Goal: Task Accomplishment & Management: Complete application form

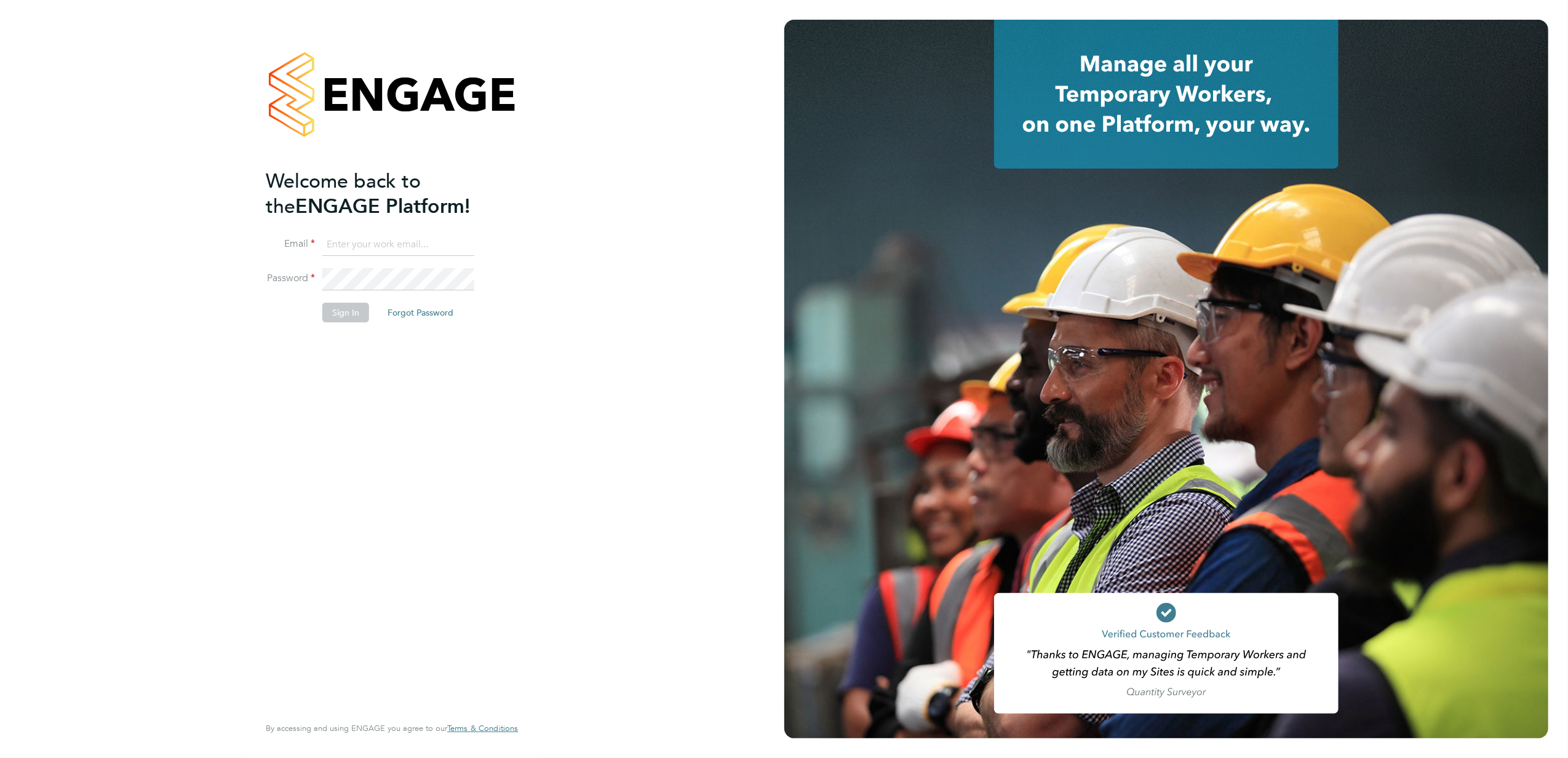
type input "jayne.cadman@vistry.co.uk"
click at [340, 313] on button "Sign In" at bounding box center [346, 312] width 47 height 20
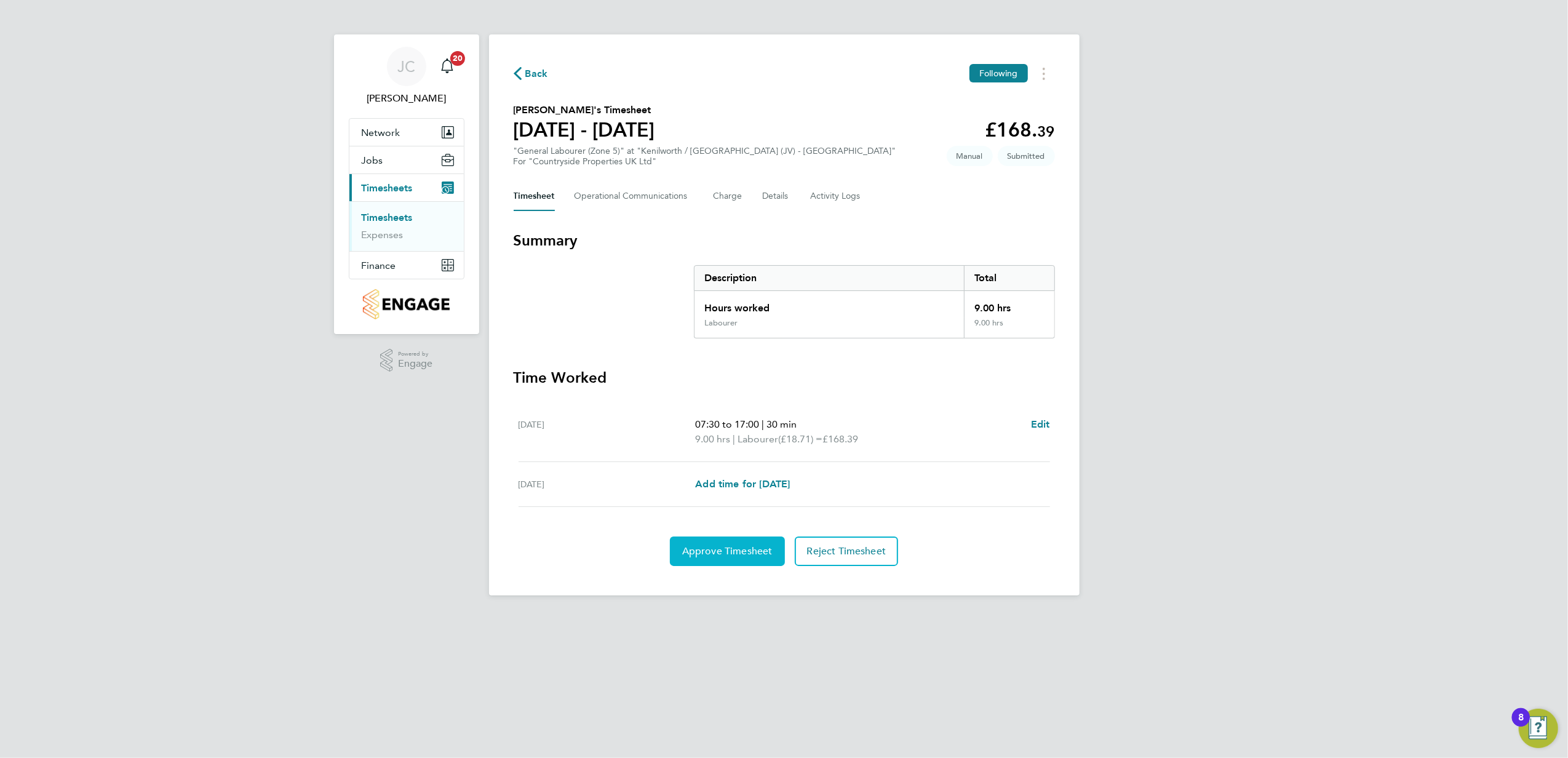
click at [752, 562] on button "Approve Timesheet" at bounding box center [727, 550] width 115 height 29
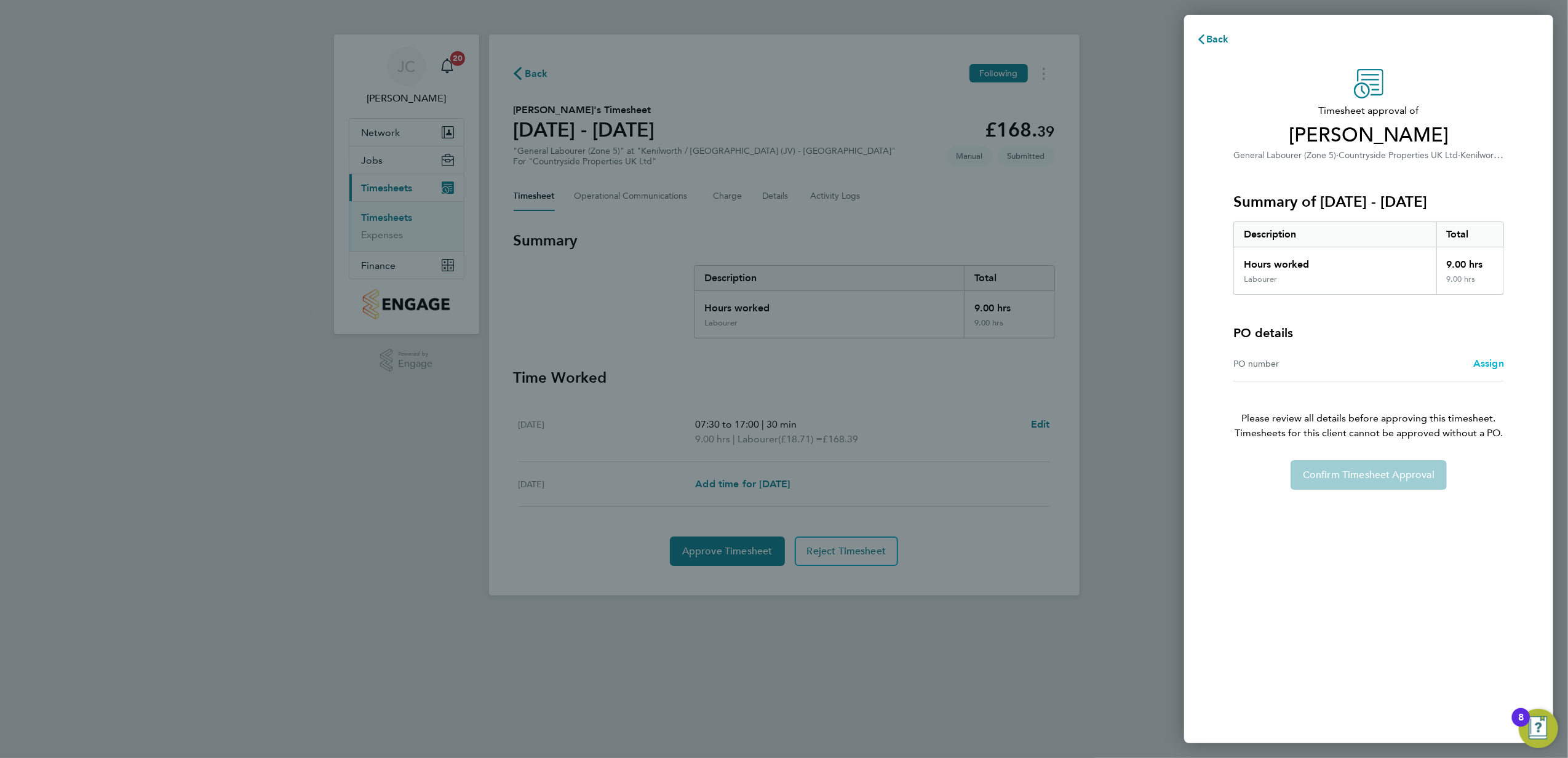
click at [1487, 358] on span "Assign" at bounding box center [1488, 363] width 31 height 12
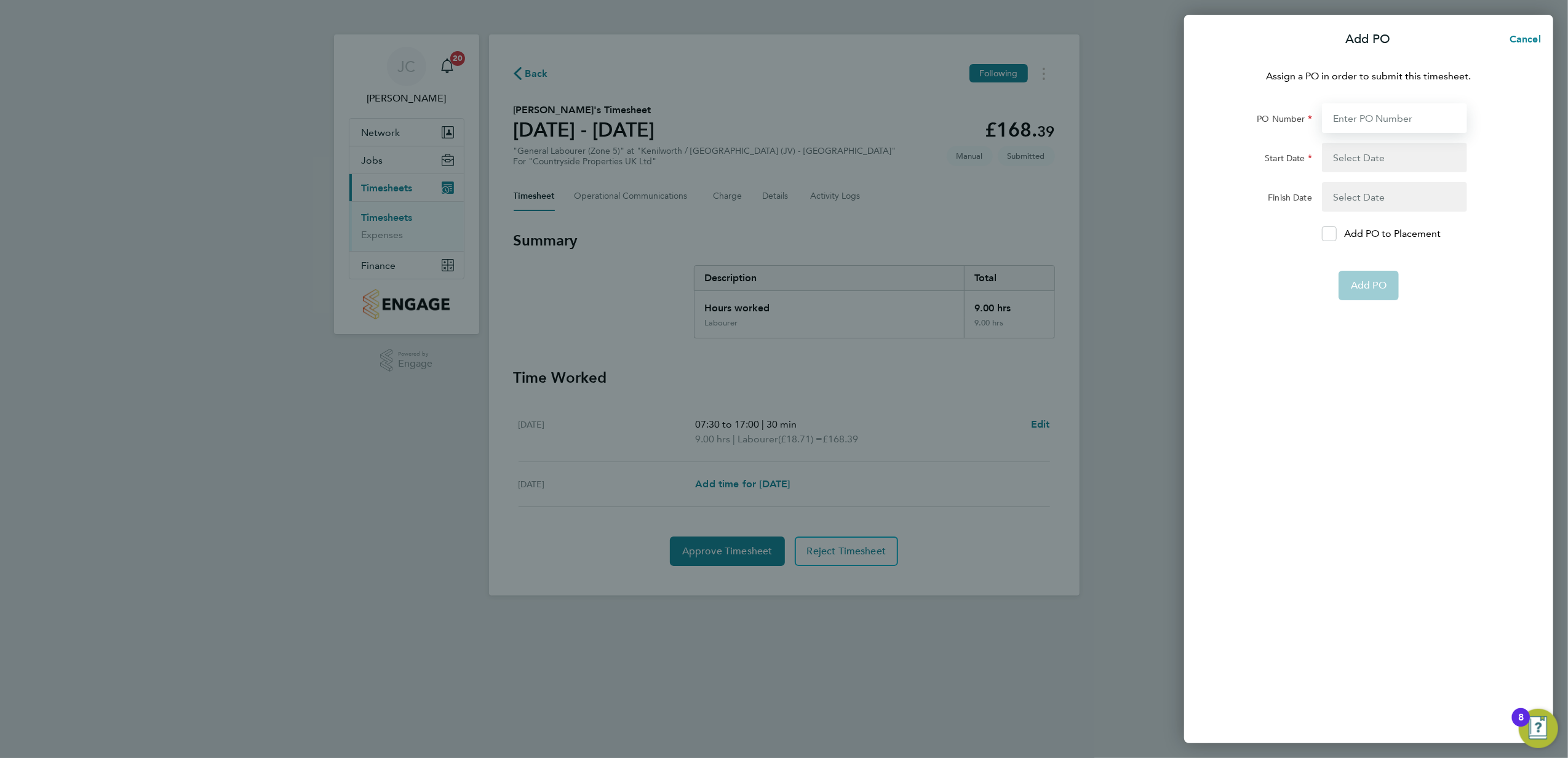
click at [1354, 121] on input "PO Number" at bounding box center [1394, 117] width 145 height 29
type input "cd548om"
click at [1366, 148] on button "button" at bounding box center [1394, 157] width 145 height 29
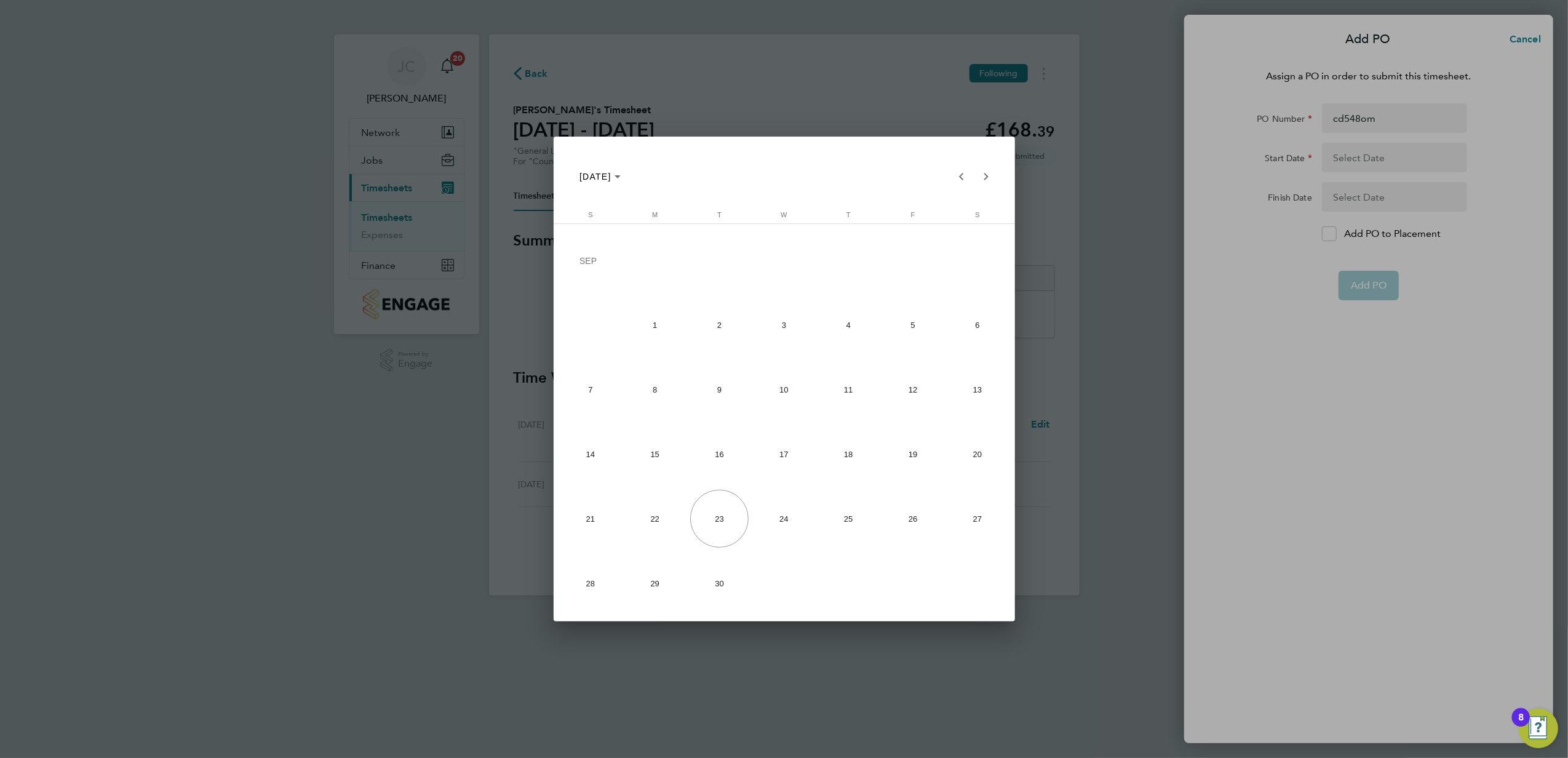
click at [579, 470] on span "14" at bounding box center [590, 453] width 58 height 58
type input "[DATE]"
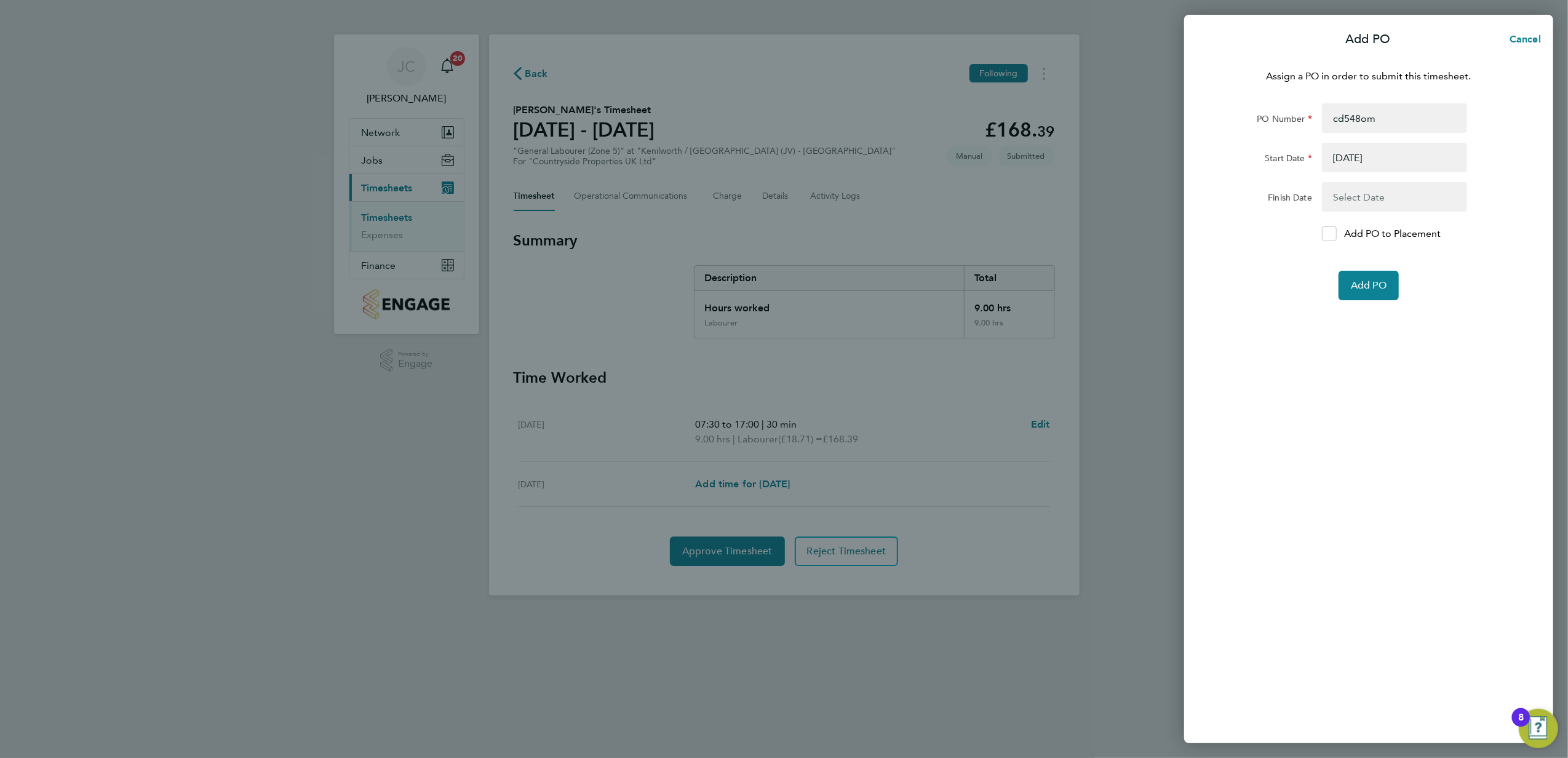
click at [1376, 199] on button "button" at bounding box center [1394, 196] width 145 height 29
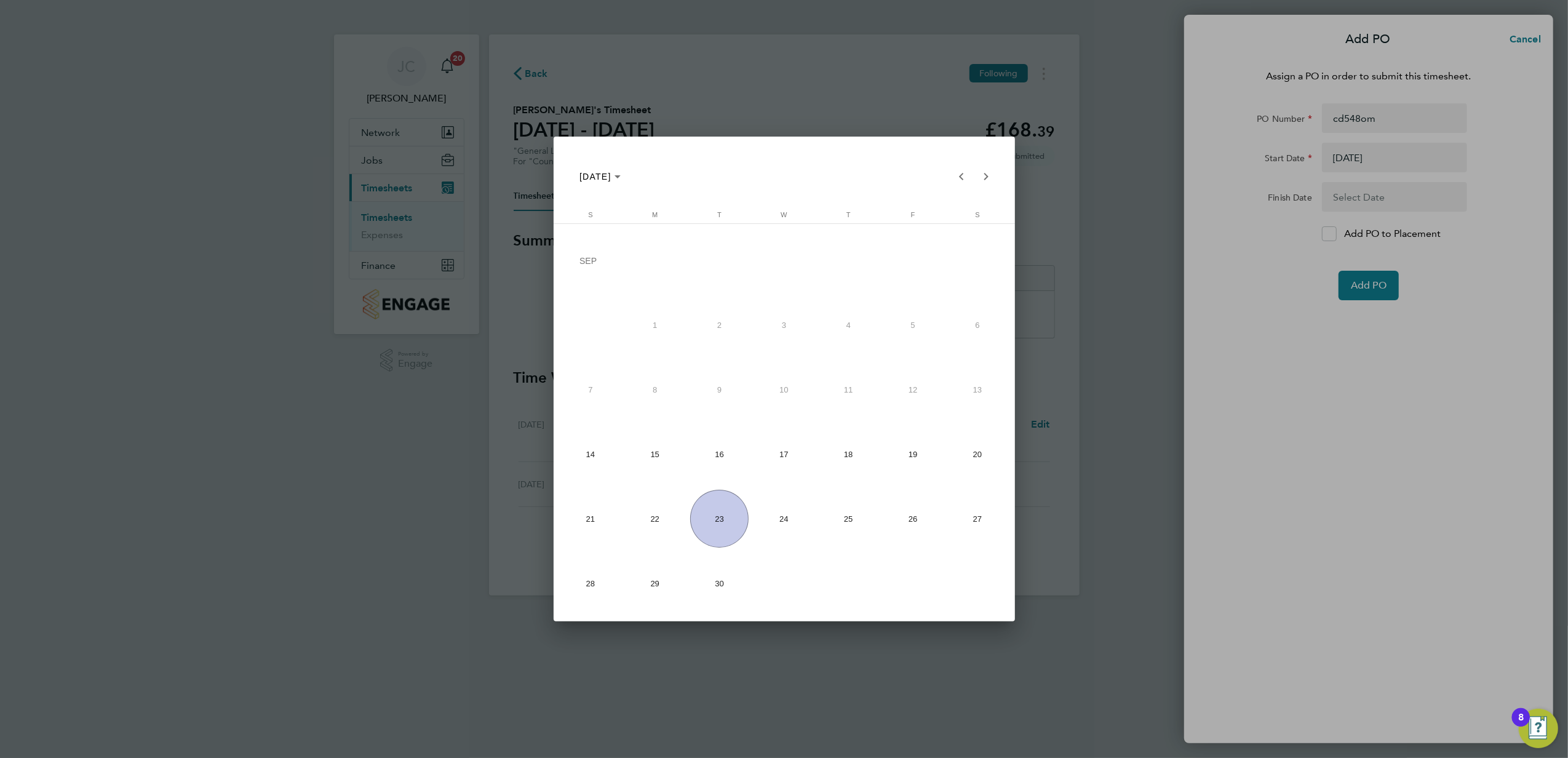
click at [731, 590] on span "30" at bounding box center [718, 583] width 58 height 58
type input "[DATE]"
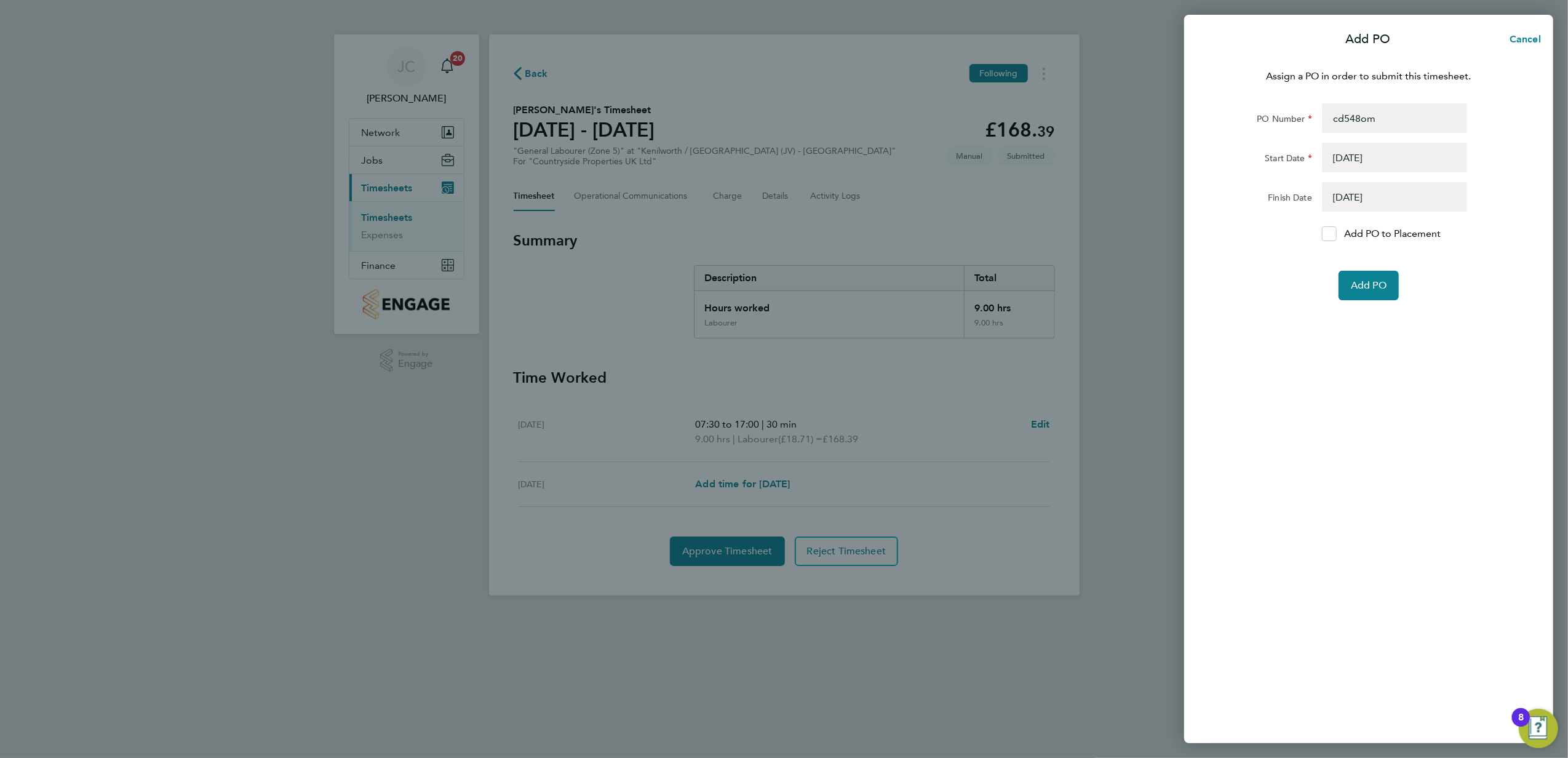
click at [1317, 228] on div "Add PO to Placement" at bounding box center [1395, 234] width 155 height 15
click at [1324, 235] on div at bounding box center [1329, 234] width 15 height 15
click at [1333, 234] on input "Add PO to Placement" at bounding box center [1333, 234] width 0 height 0
click at [1388, 288] on button "Add PO" at bounding box center [1369, 285] width 60 height 29
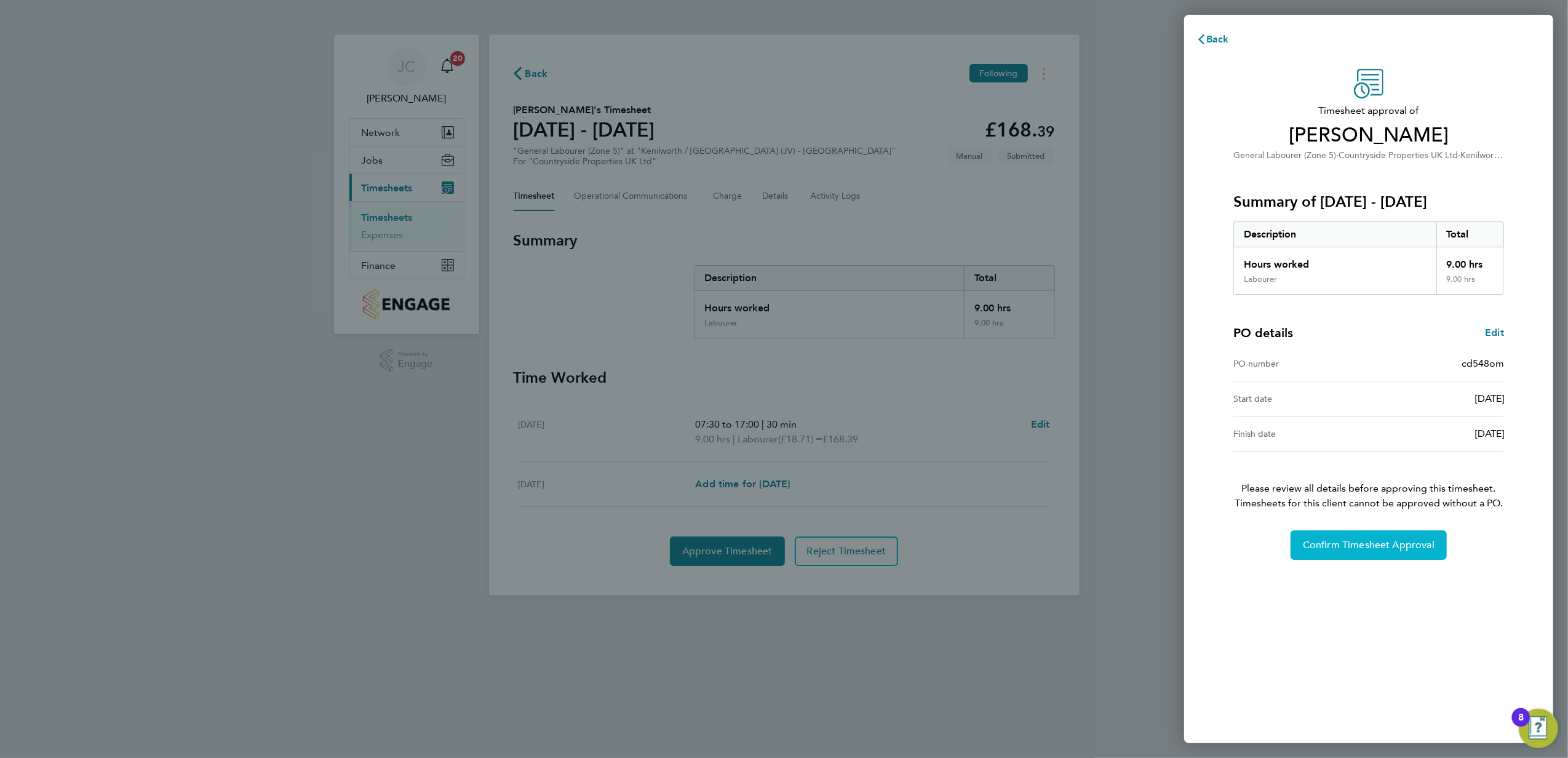
click at [1352, 560] on button "Confirm Timesheet Approval" at bounding box center [1369, 545] width 156 height 29
